Goal: Information Seeking & Learning: Check status

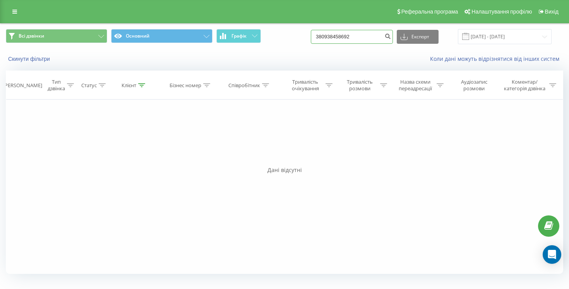
click at [352, 36] on input "380938458692" at bounding box center [352, 37] width 82 height 14
paste input "689993069"
type input "380689993069"
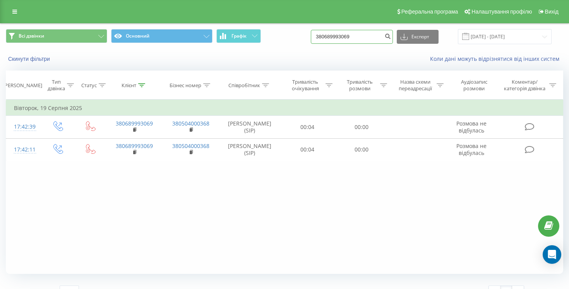
click at [342, 36] on input "380689993069" at bounding box center [352, 37] width 82 height 14
paste input "+380637987532"
type input "+380637987532"
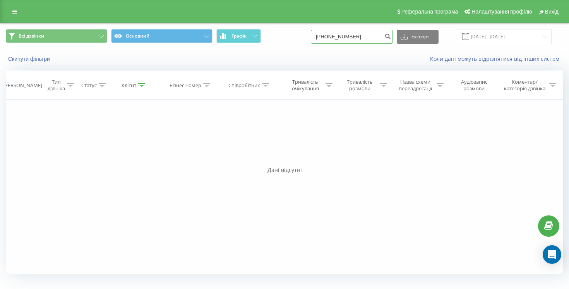
click at [364, 36] on input "[PHONE_NUMBER]" at bounding box center [352, 37] width 82 height 14
paste input "410145"
type input "[PHONE_NUMBER]"
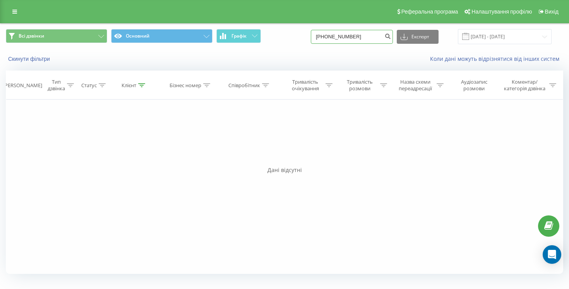
click at [356, 34] on input "+380637410145" at bounding box center [352, 37] width 82 height 14
paste input
type input "380637410145"
